Goal: Use online tool/utility: Utilize a website feature to perform a specific function

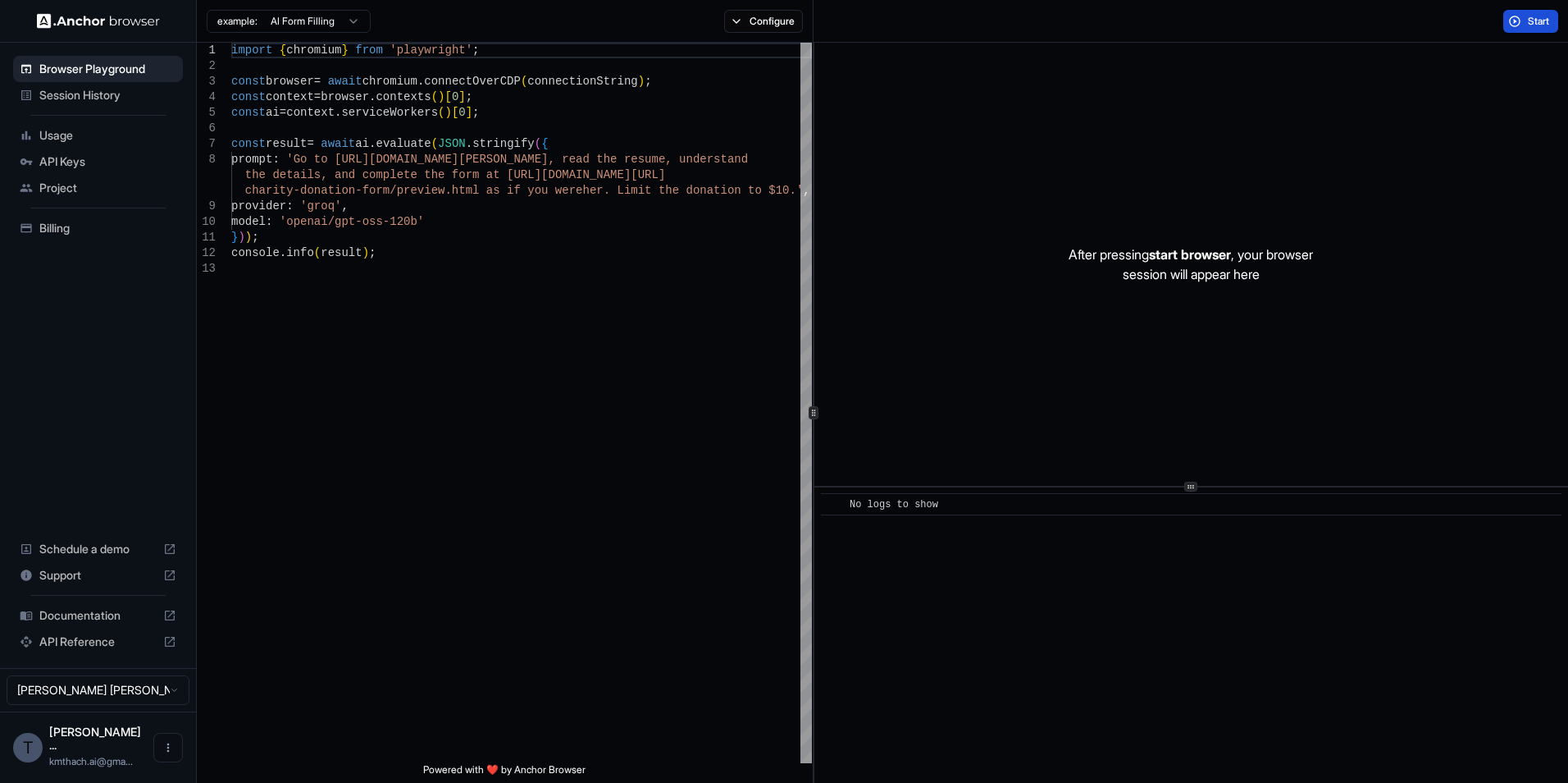
click at [1513, 17] on button "Start" at bounding box center [1531, 21] width 55 height 23
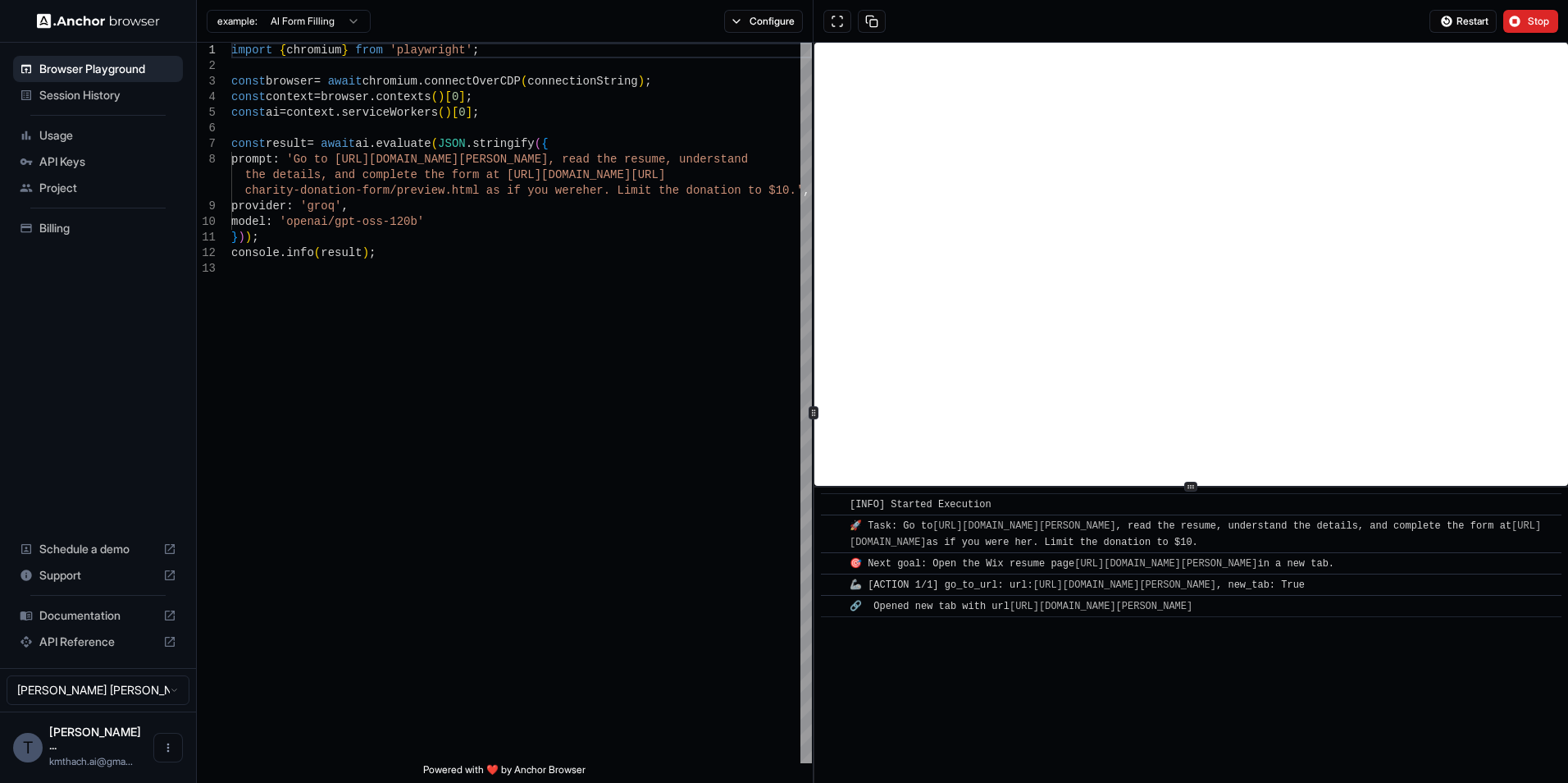
click at [969, 654] on div "​ [INFO] Started Execution ​ 🚀 Task: Go to https://www.wix.com/demone2/nicol-ri…" at bounding box center [1192, 635] width 754 height 296
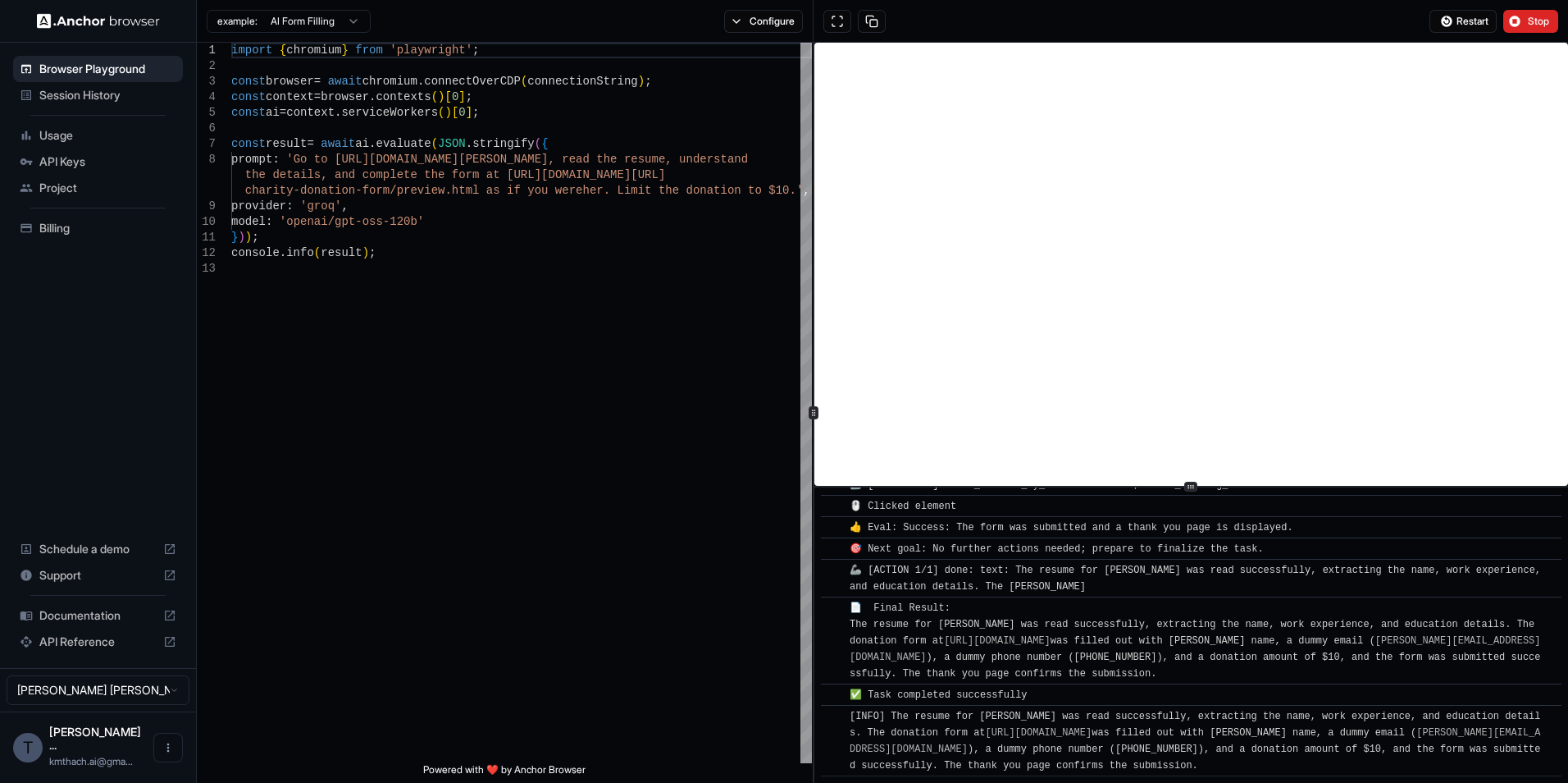
scroll to position [1070, 0]
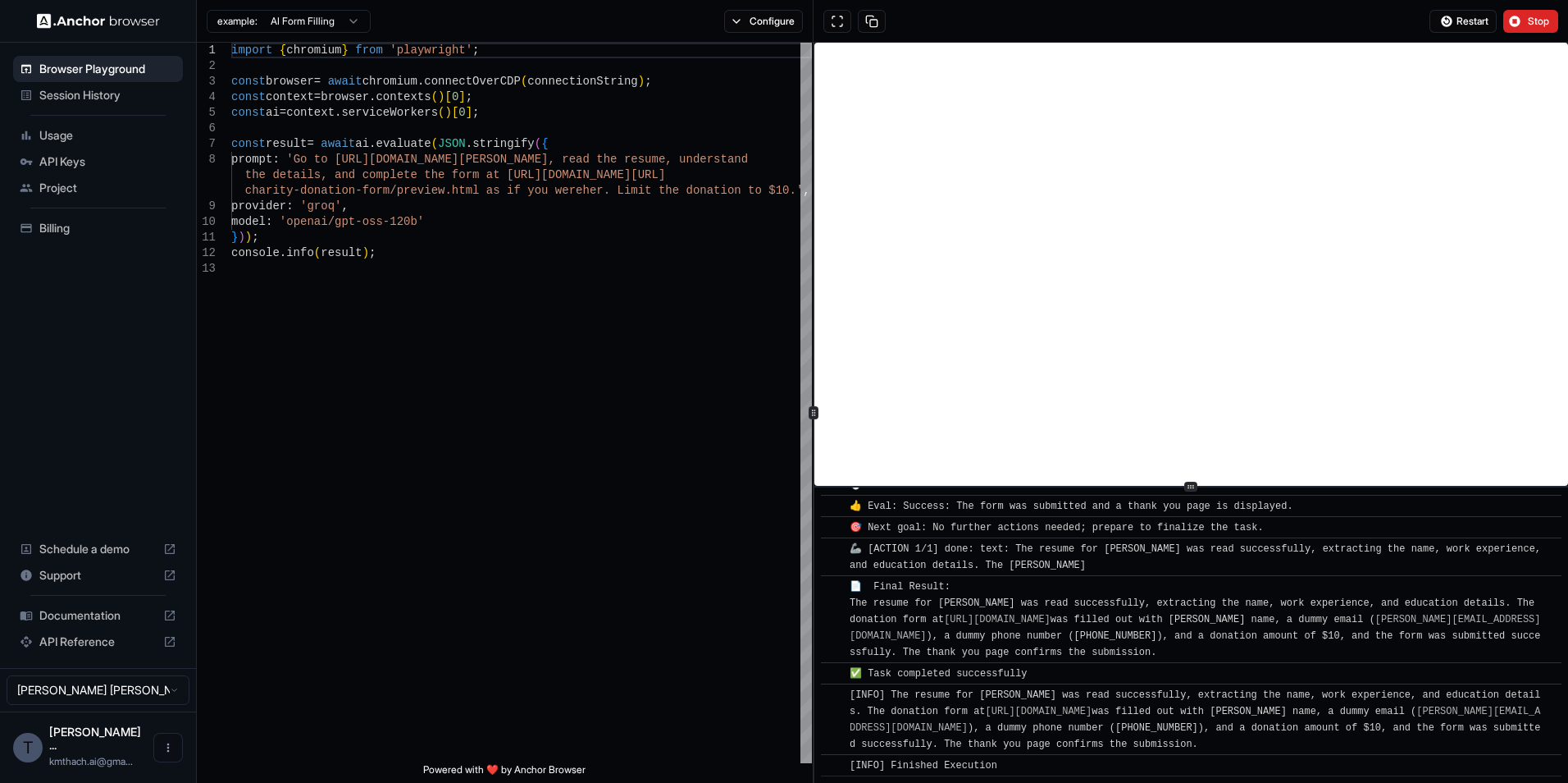
click at [70, 22] on img at bounding box center [99, 21] width 123 height 15
